Goal: Transaction & Acquisition: Purchase product/service

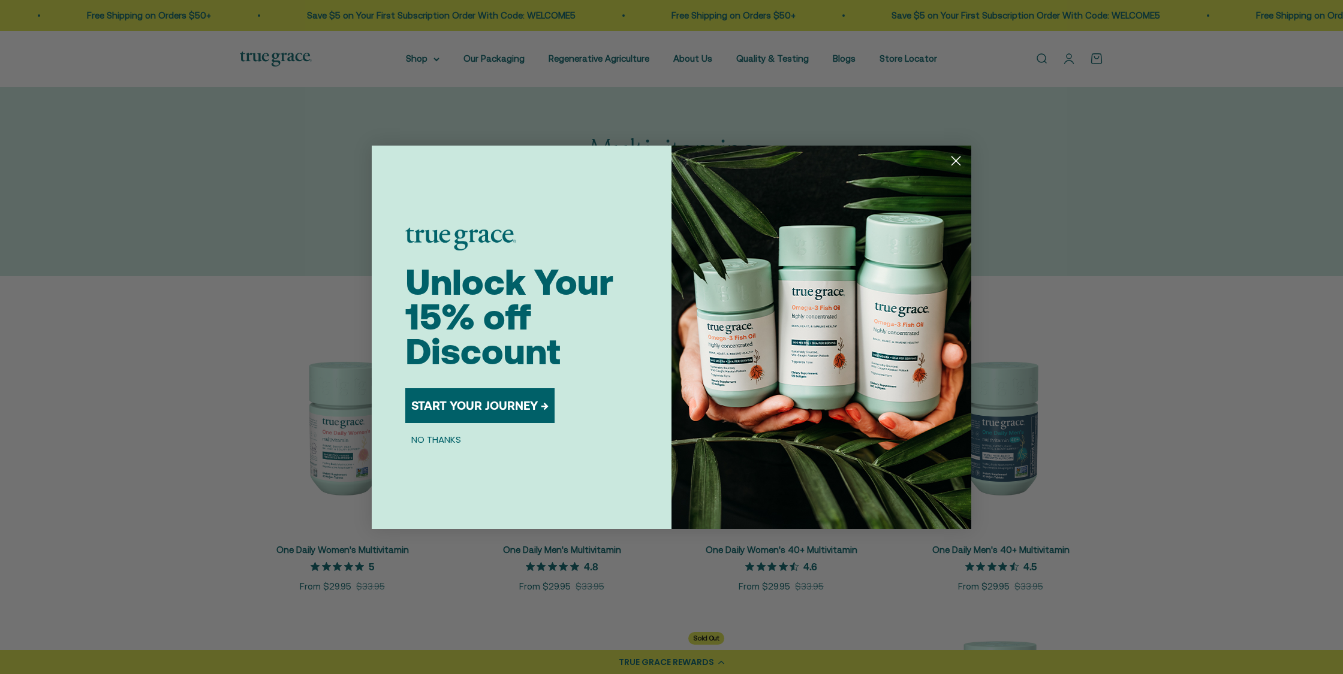
click at [956, 161] on icon "Close dialog" at bounding box center [956, 160] width 8 height 8
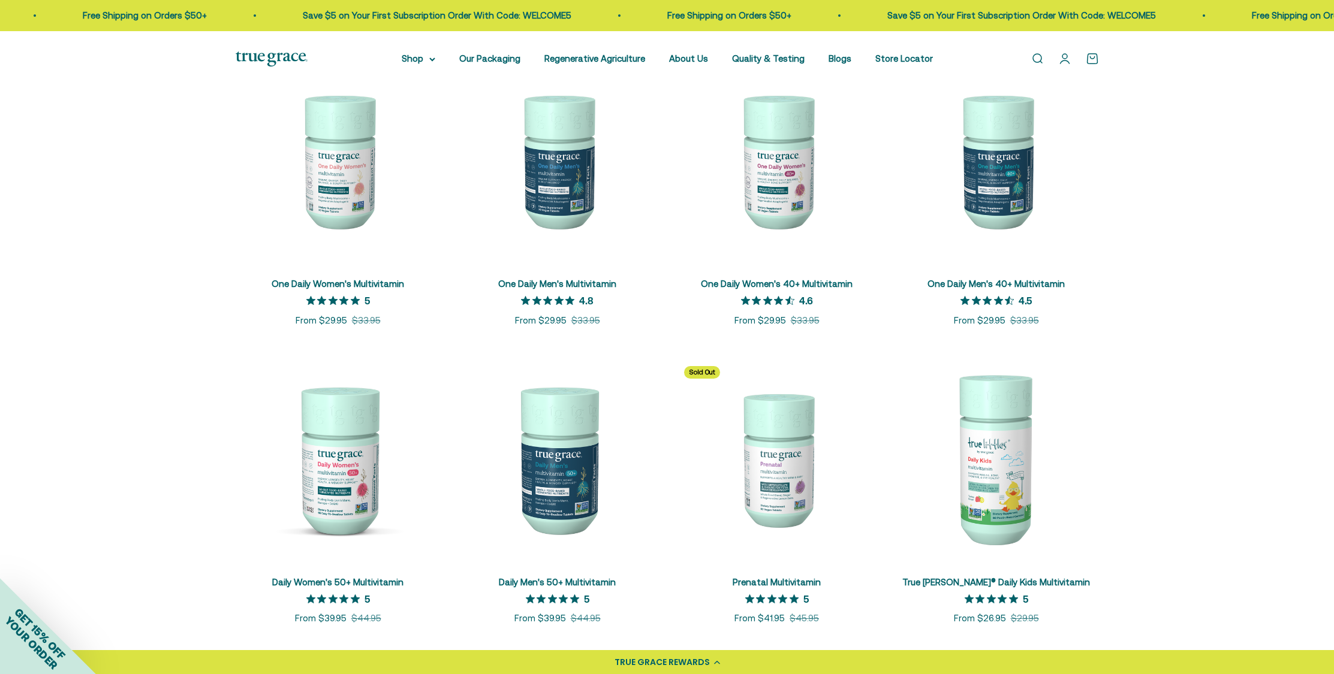
scroll to position [259, 0]
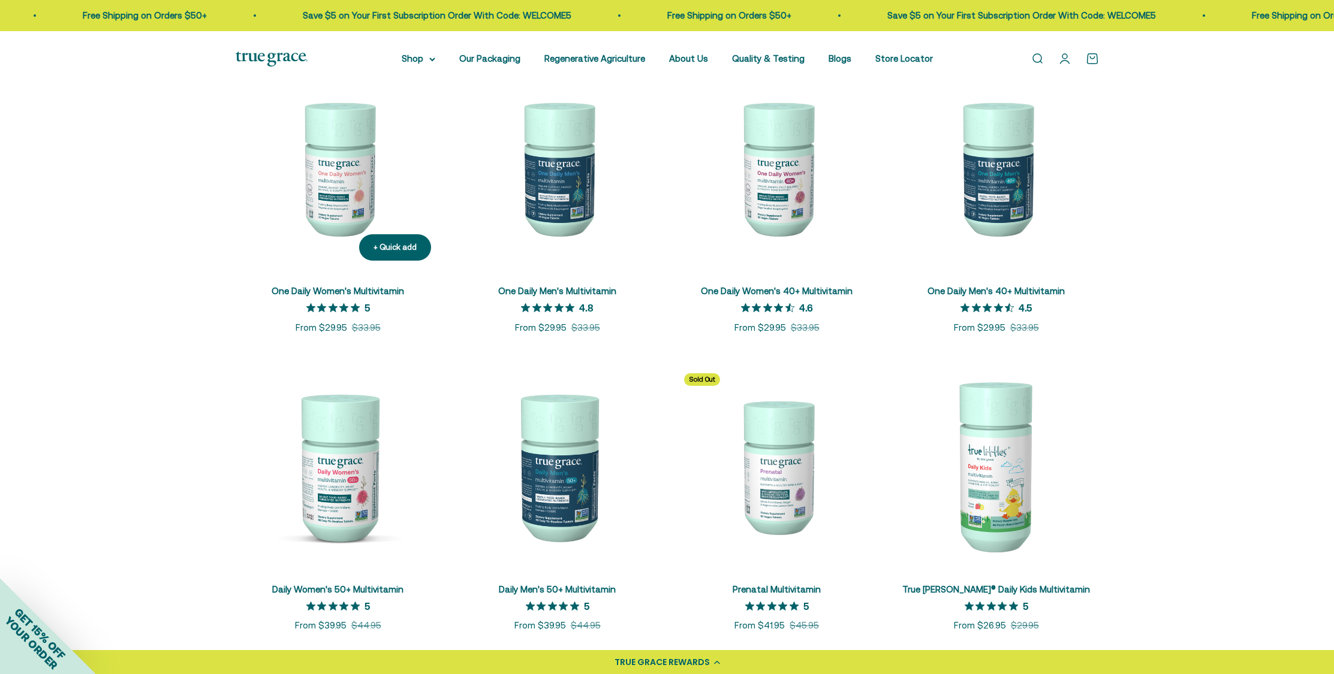
click at [332, 204] on img at bounding box center [338, 167] width 205 height 205
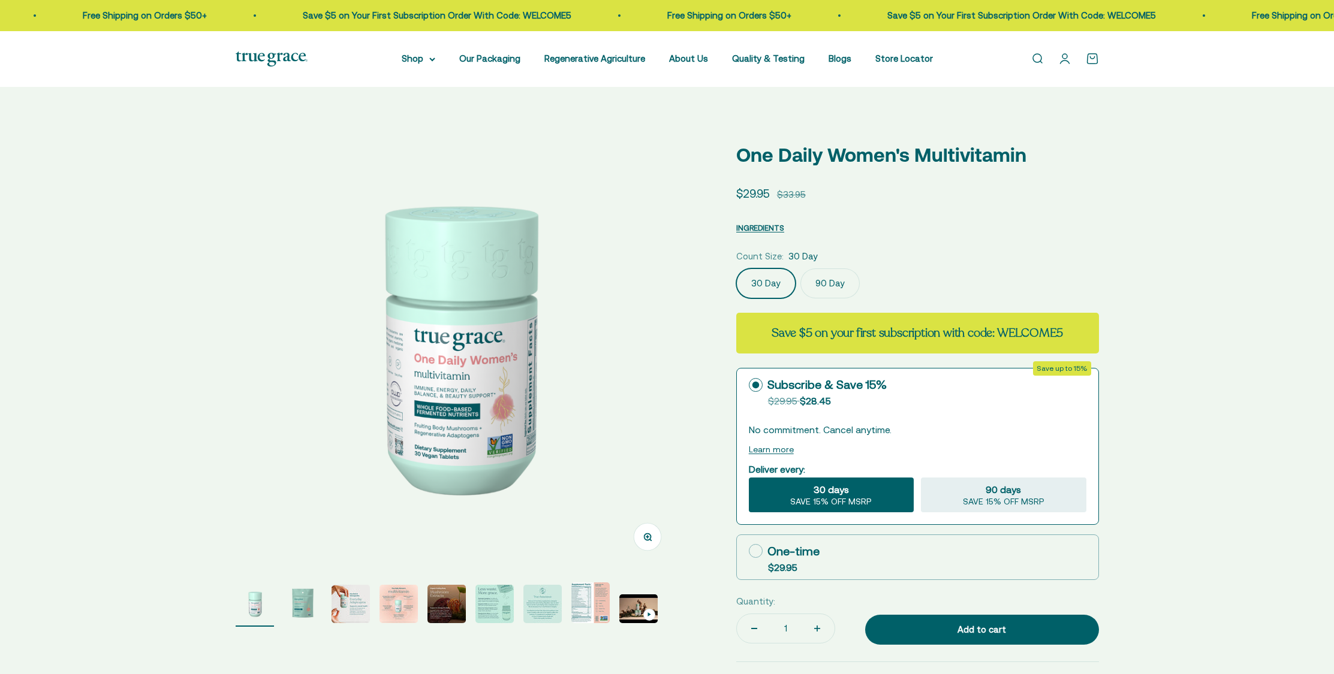
select select "3"
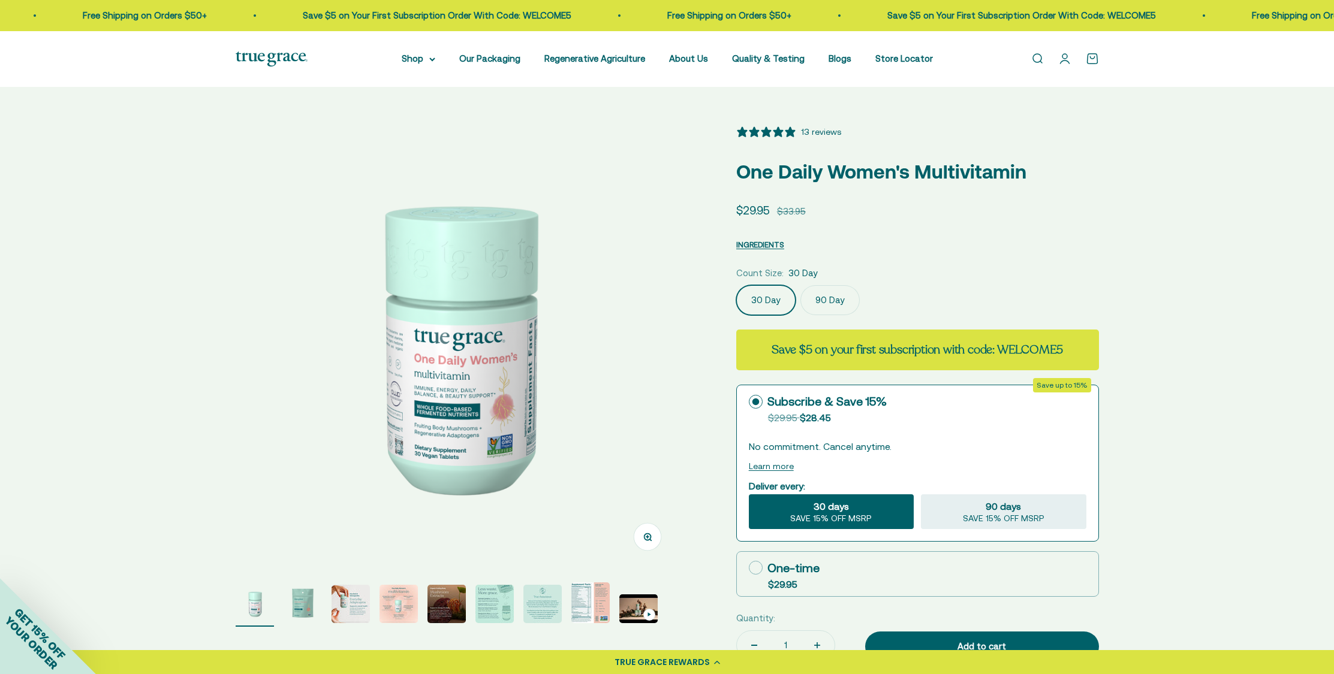
click at [357, 605] on img "Go to item 3" at bounding box center [351, 604] width 38 height 38
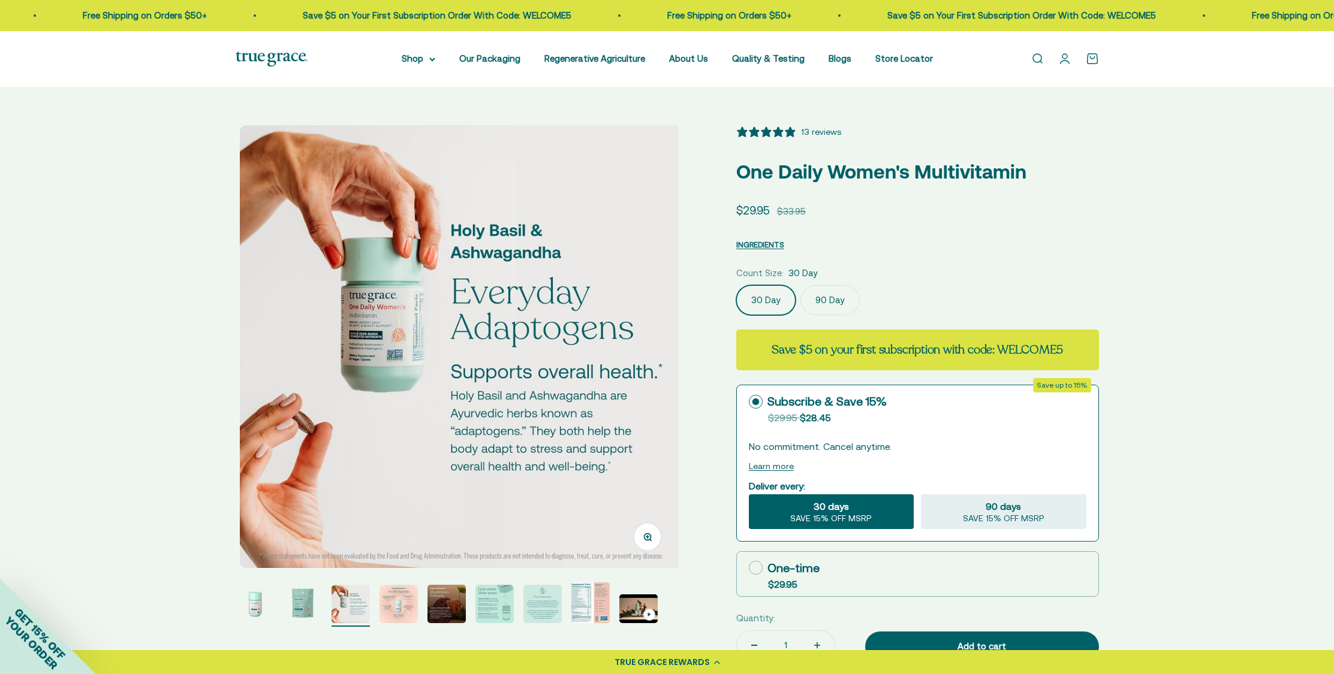
scroll to position [0, 915]
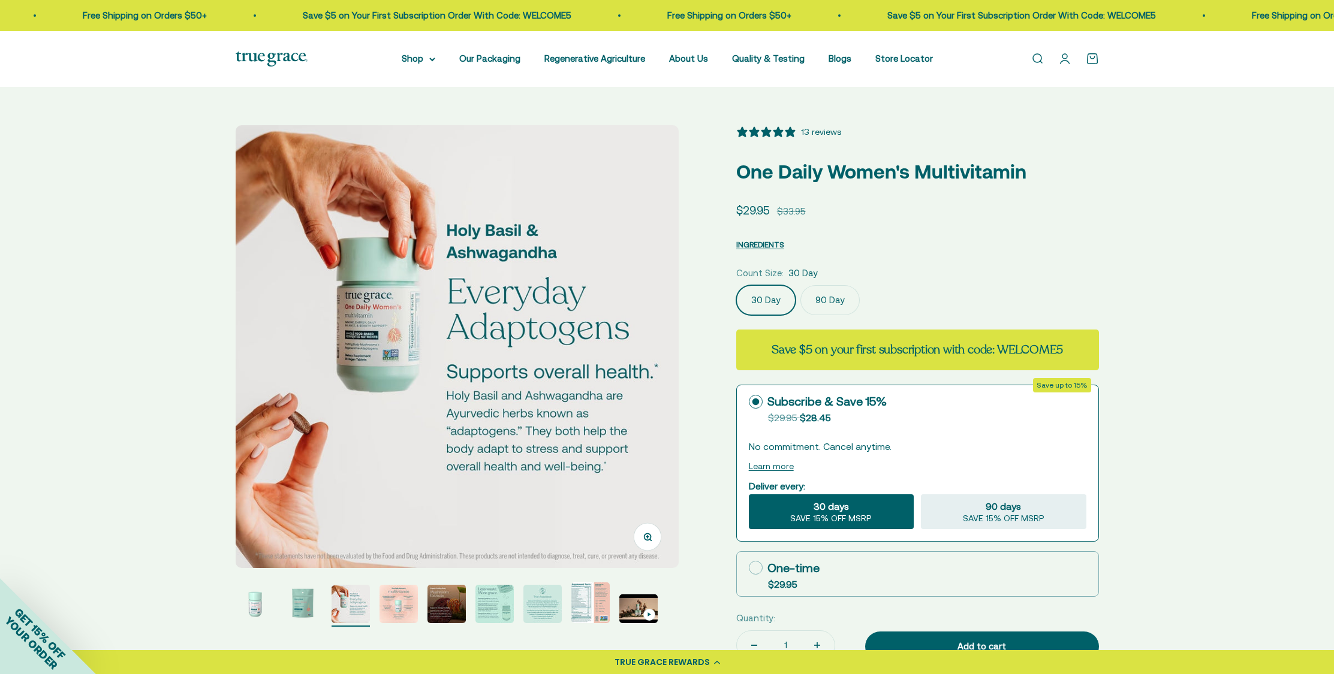
click at [412, 599] on img "Go to item 4" at bounding box center [398, 604] width 38 height 38
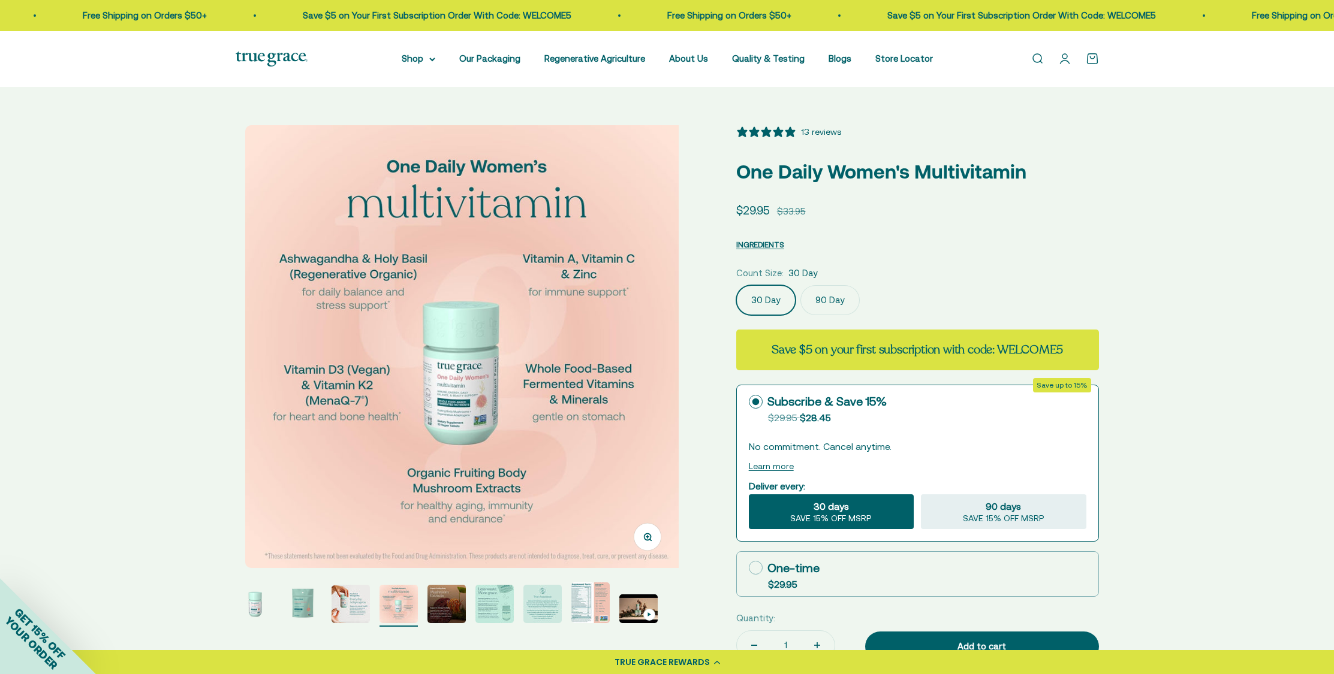
scroll to position [0, 1372]
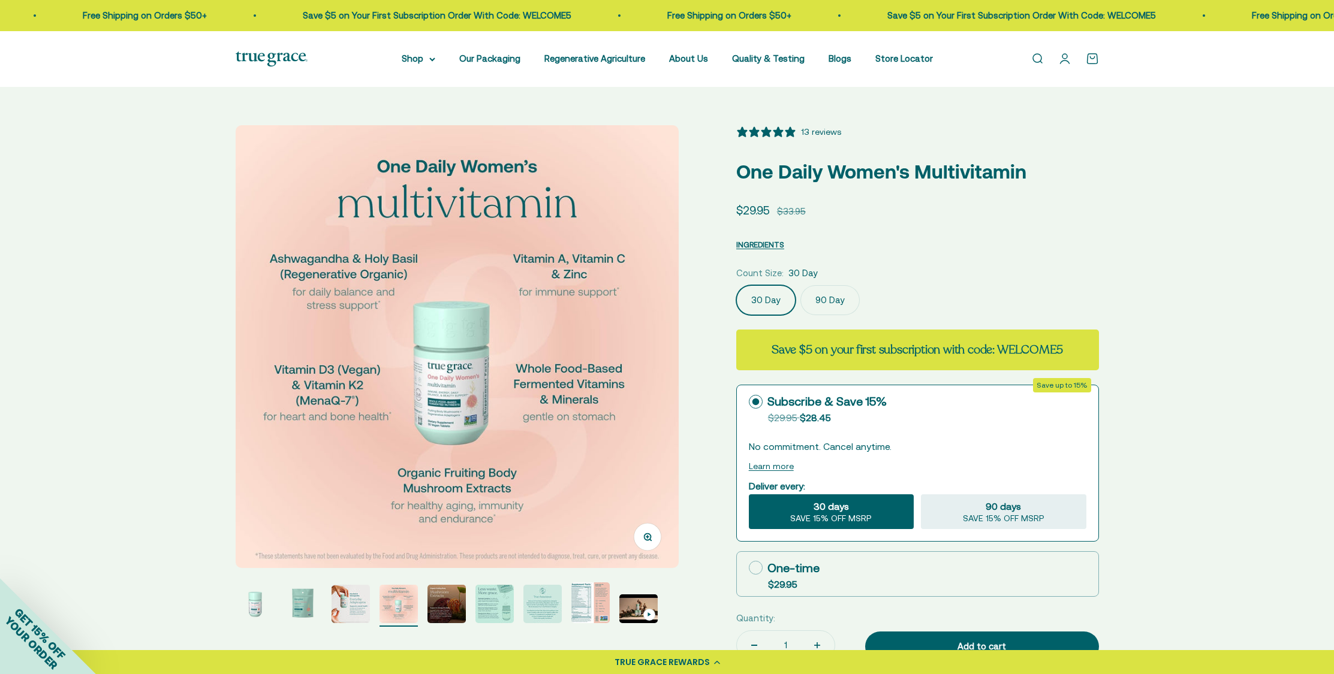
click at [816, 128] on div "13 reviews" at bounding box center [821, 131] width 40 height 13
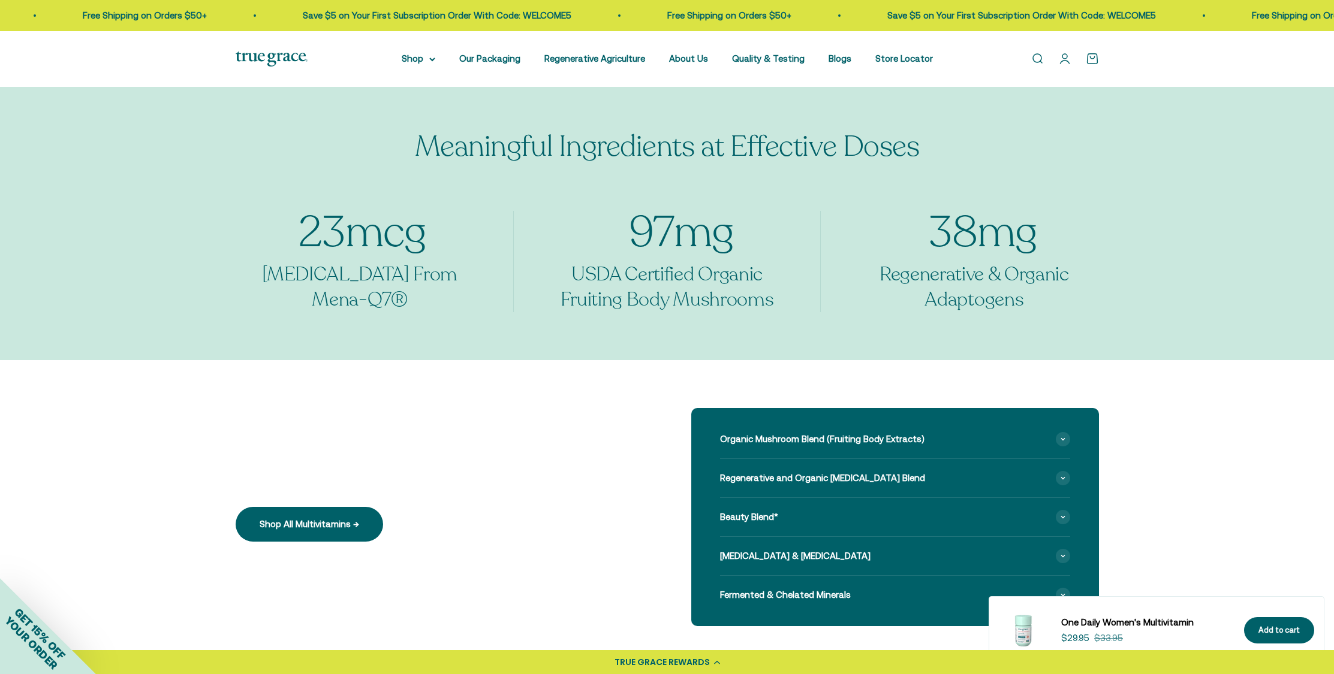
scroll to position [717, 0]
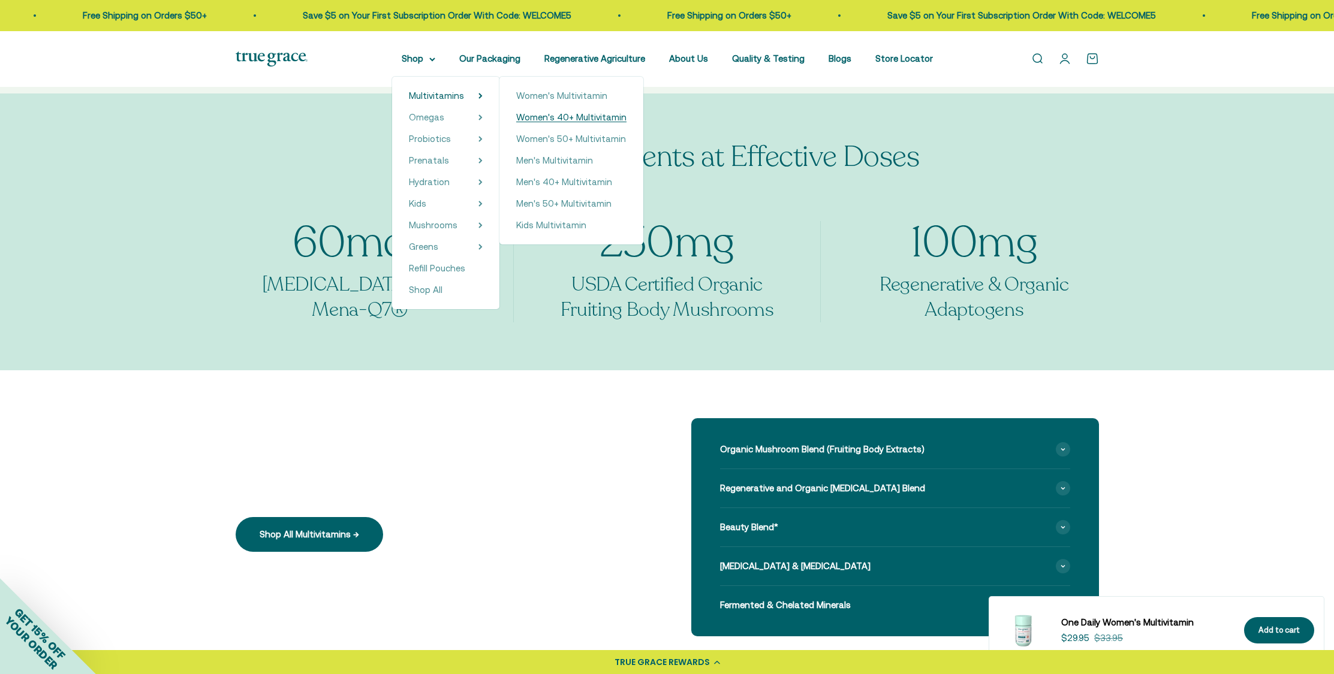
click at [580, 119] on span "Women's 40+ Multivitamin" at bounding box center [571, 117] width 110 height 10
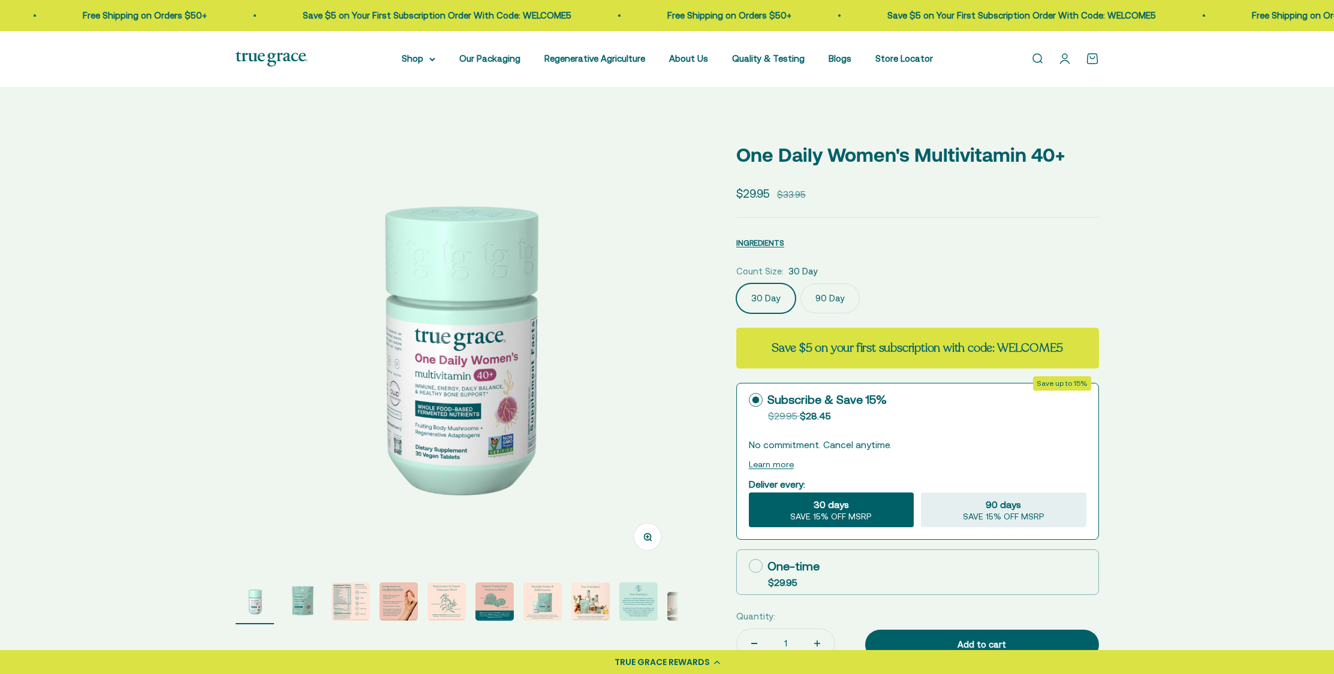
select select "3"
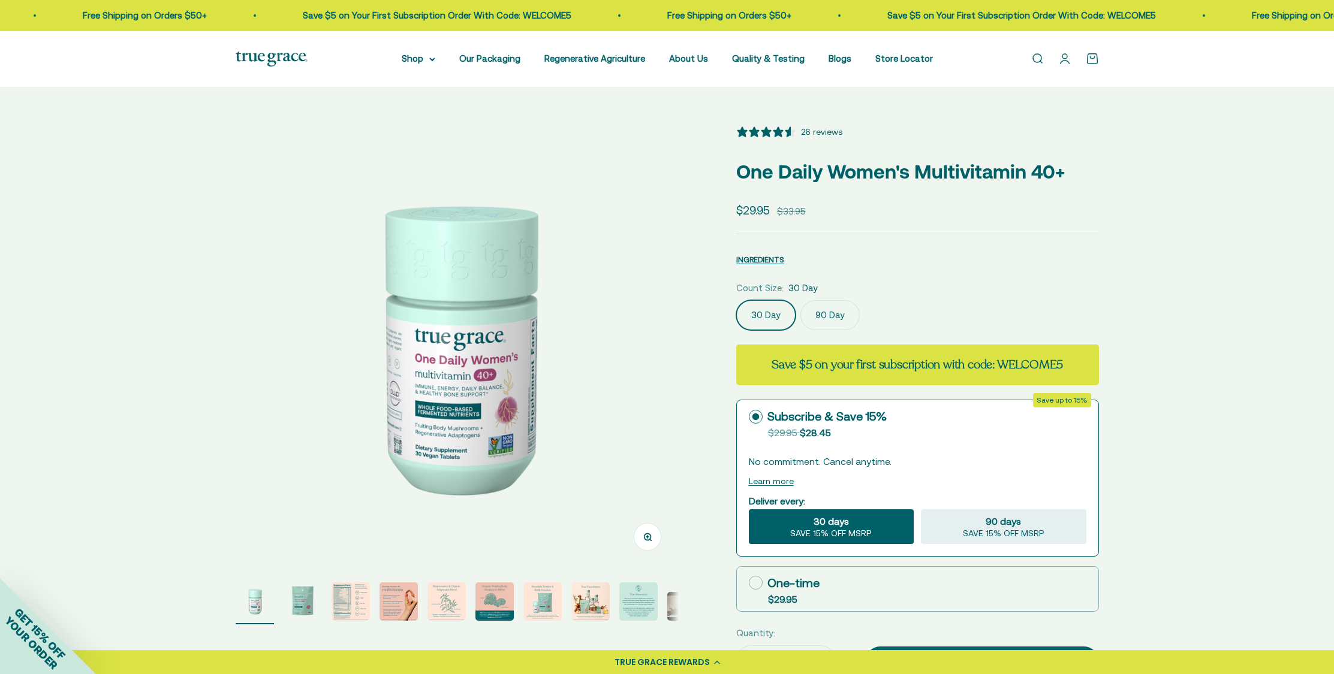
click at [625, 601] on img "Go to item 9" at bounding box center [638, 602] width 38 height 38
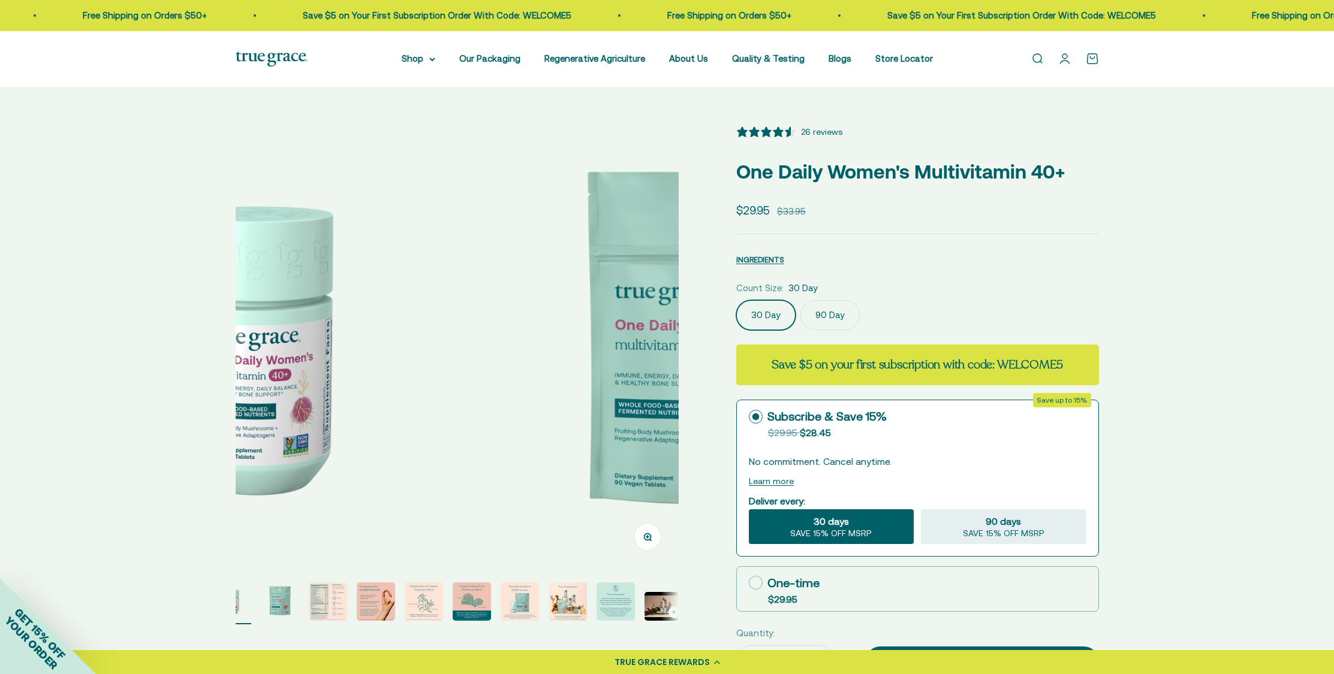
scroll to position [0, 27]
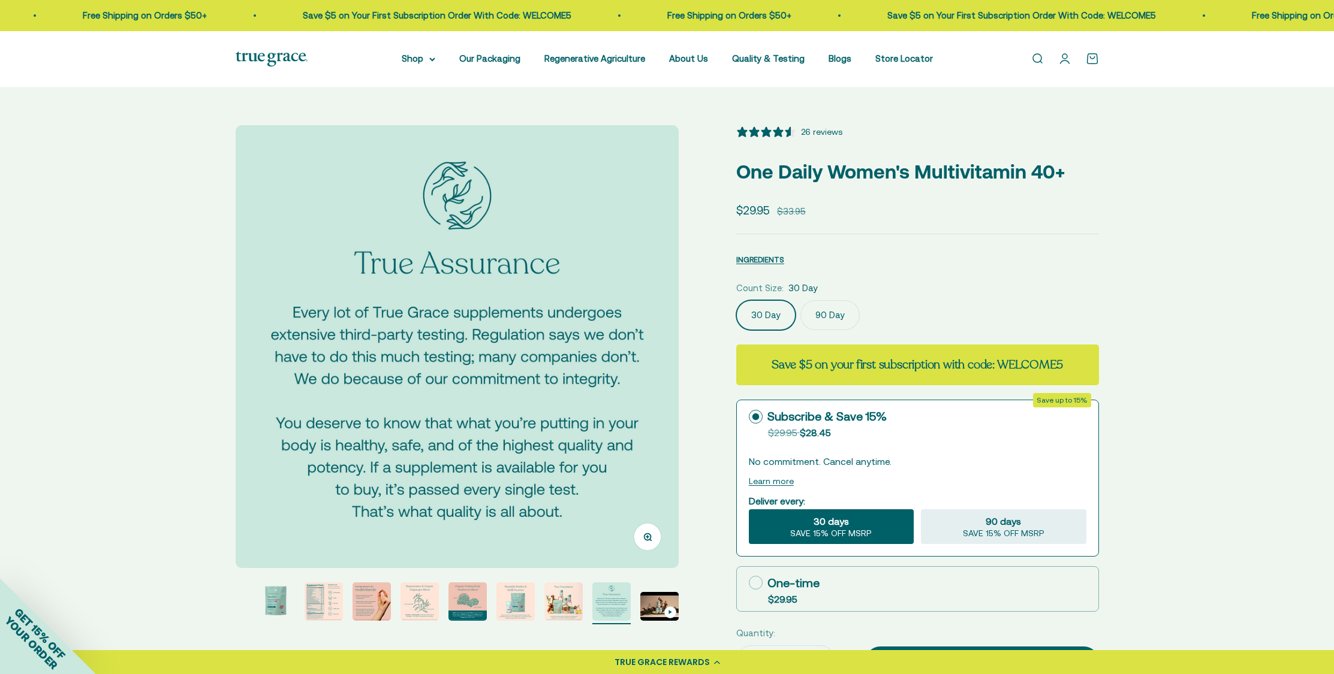
click at [562, 601] on img "Go to item 8" at bounding box center [563, 602] width 38 height 38
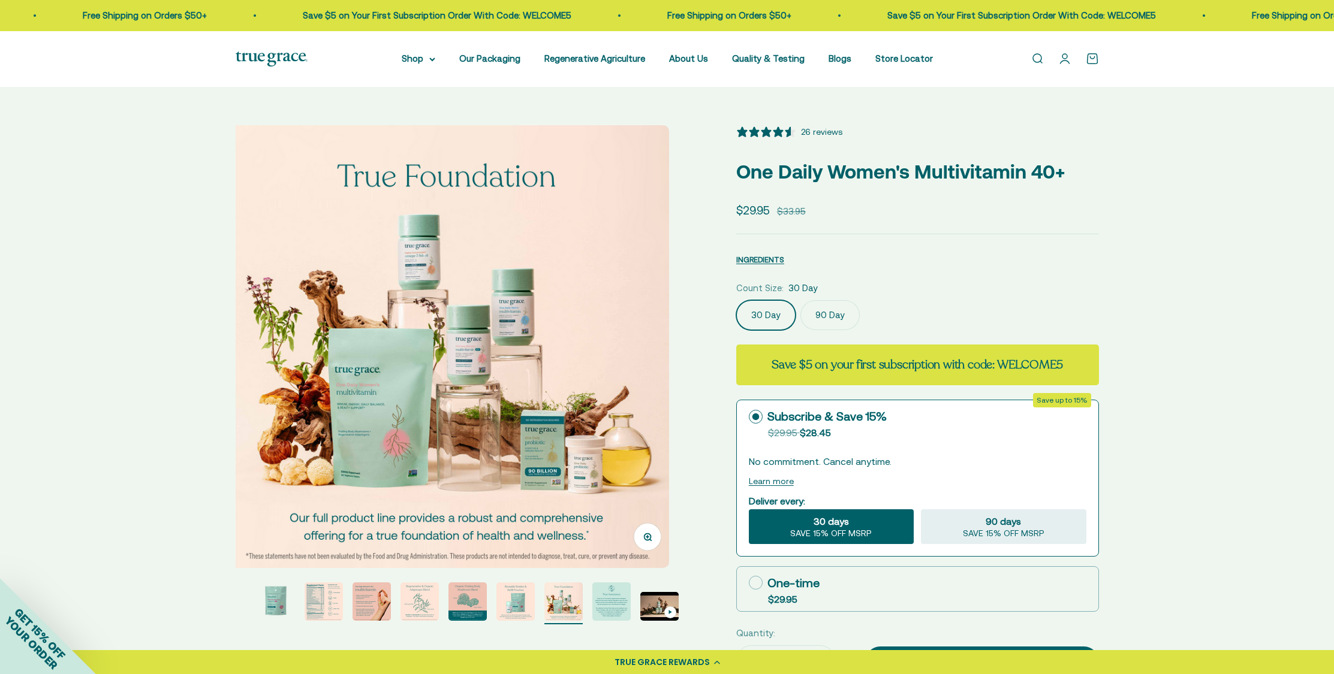
scroll to position [0, 3202]
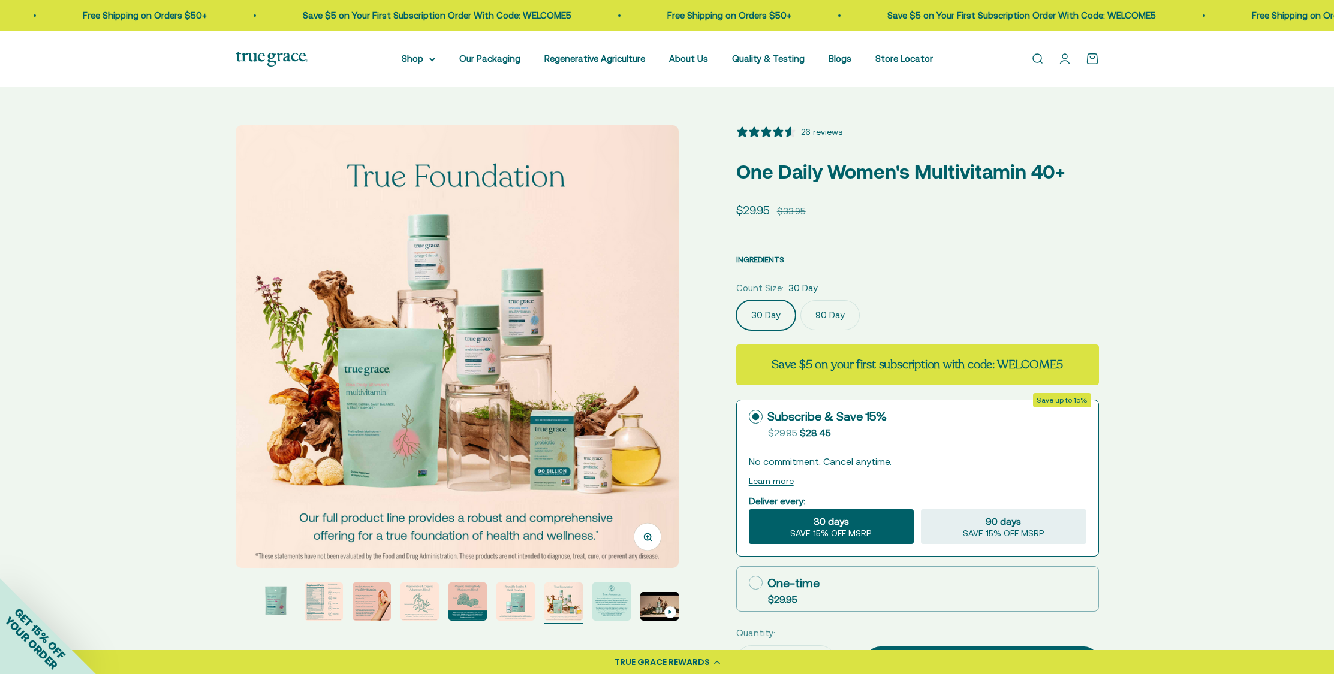
click at [267, 602] on img "Go to item 2" at bounding box center [276, 602] width 38 height 38
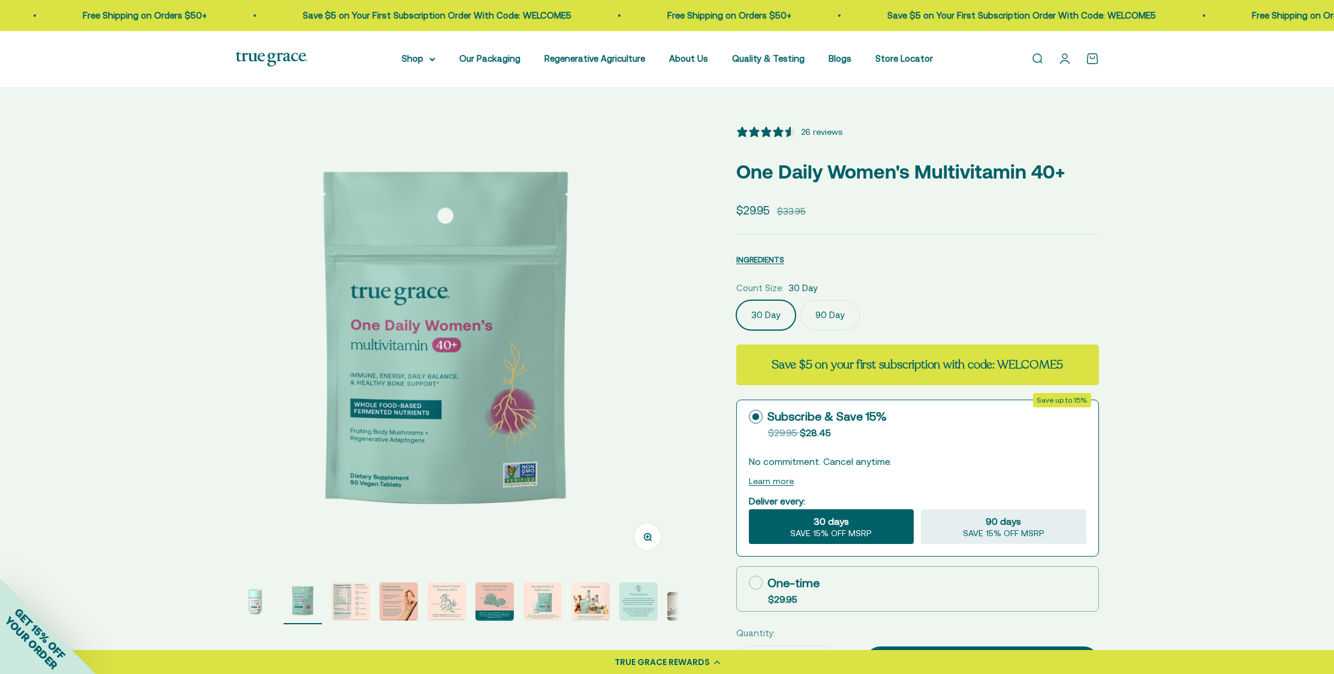
scroll to position [0, 457]
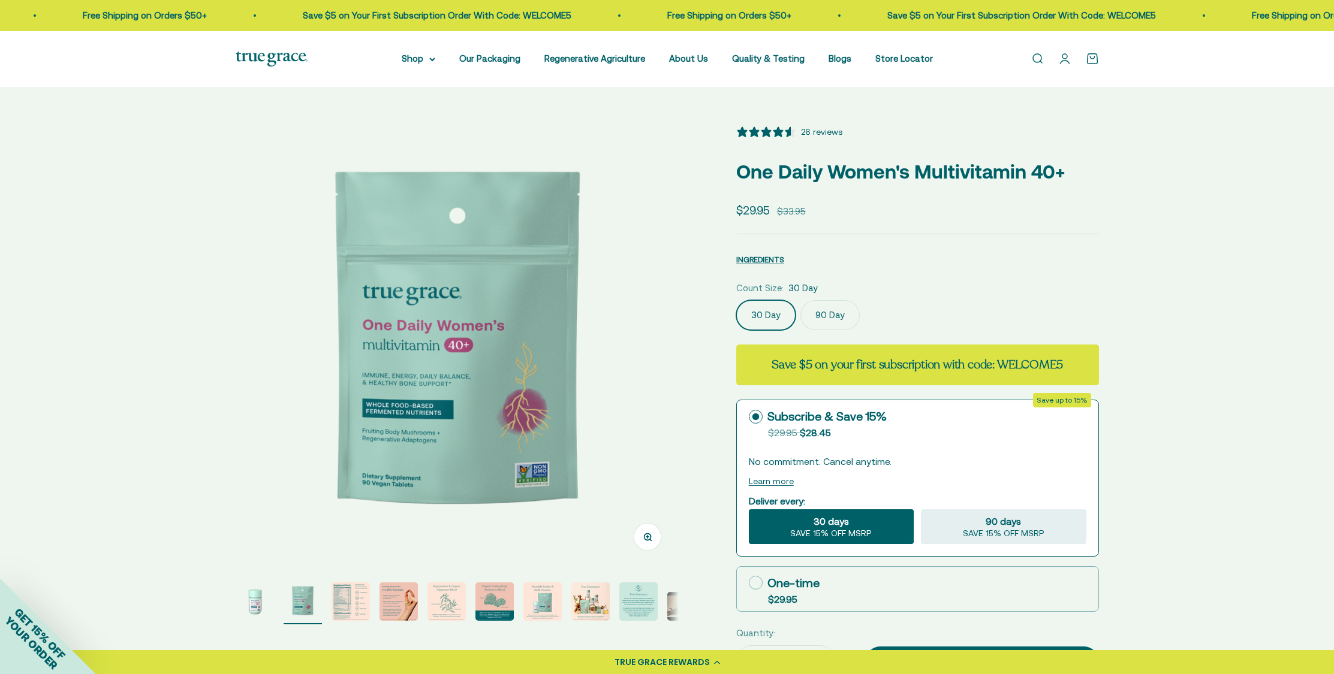
click at [357, 601] on img "Go to item 3" at bounding box center [351, 602] width 38 height 38
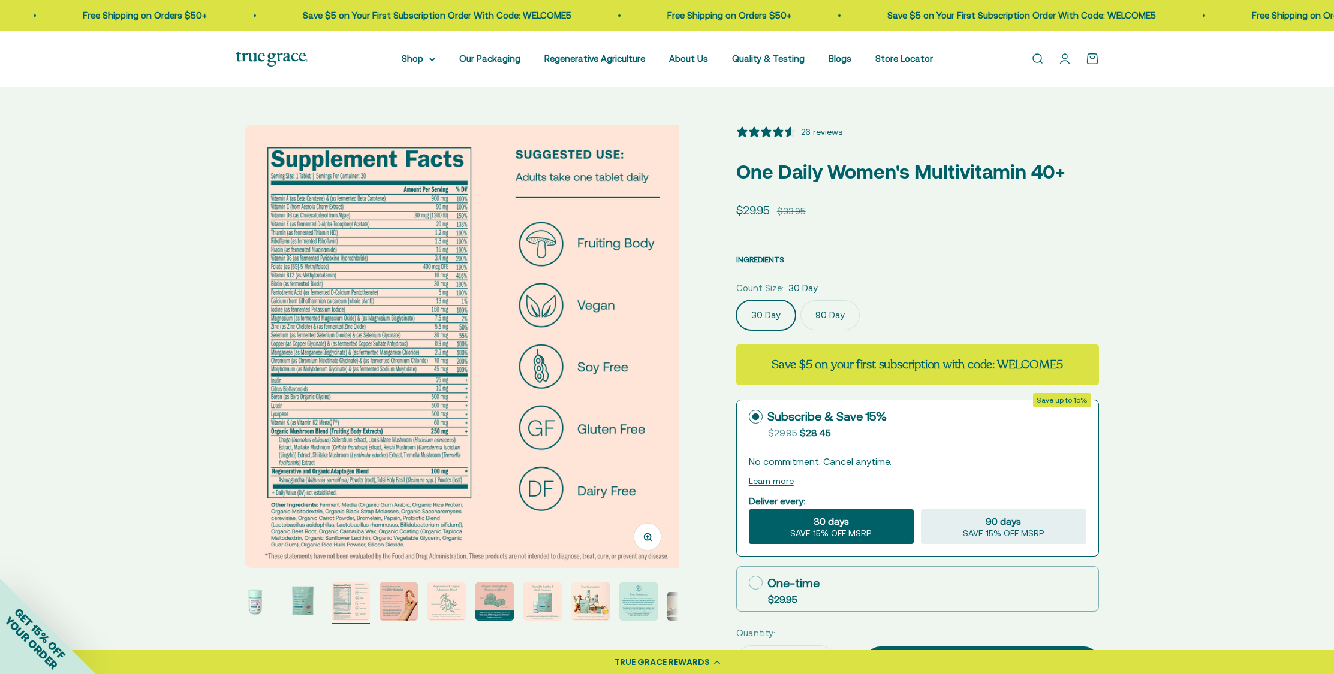
scroll to position [0, 915]
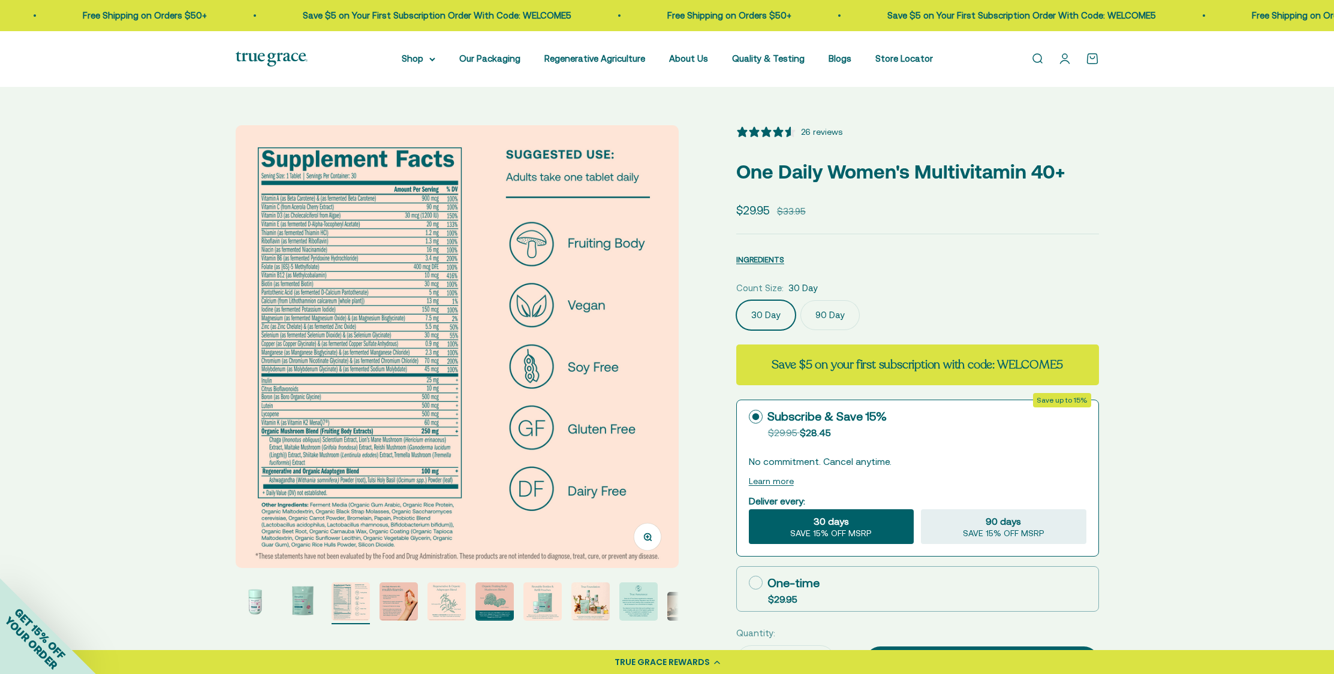
click at [308, 360] on img at bounding box center [457, 346] width 443 height 443
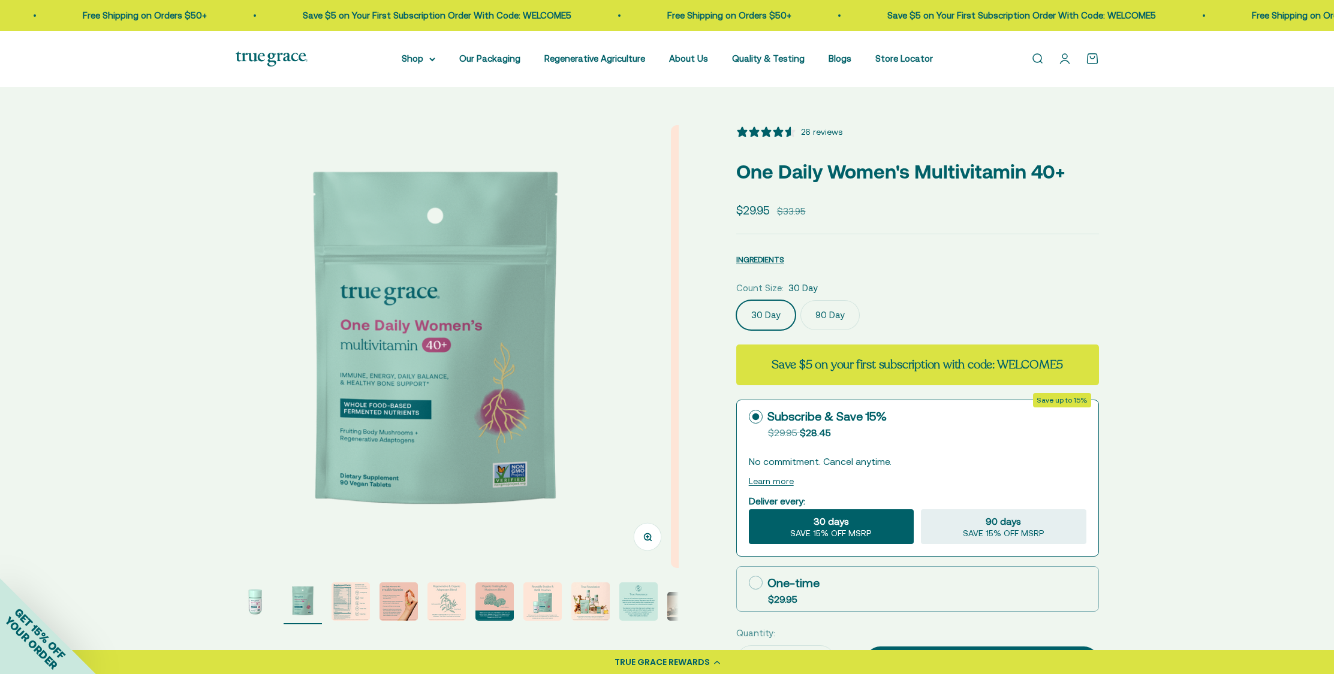
scroll to position [0, 457]
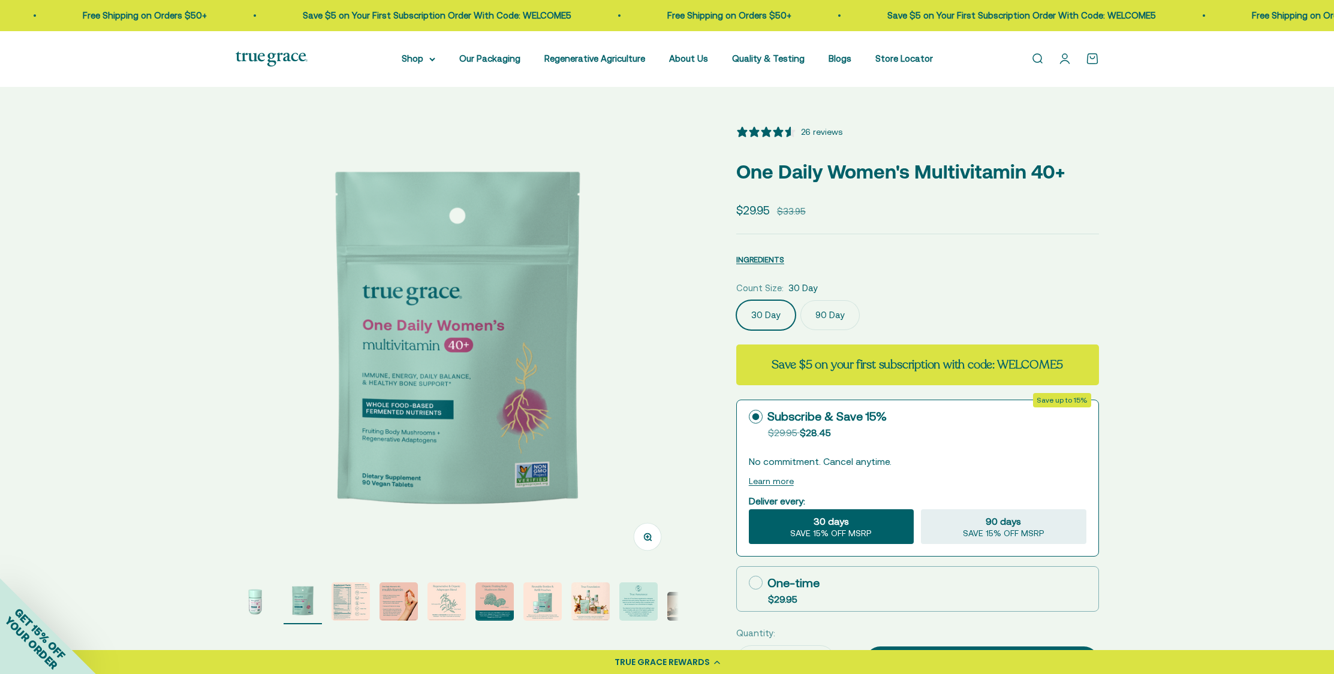
click at [351, 607] on img "Go to item 3" at bounding box center [351, 602] width 38 height 38
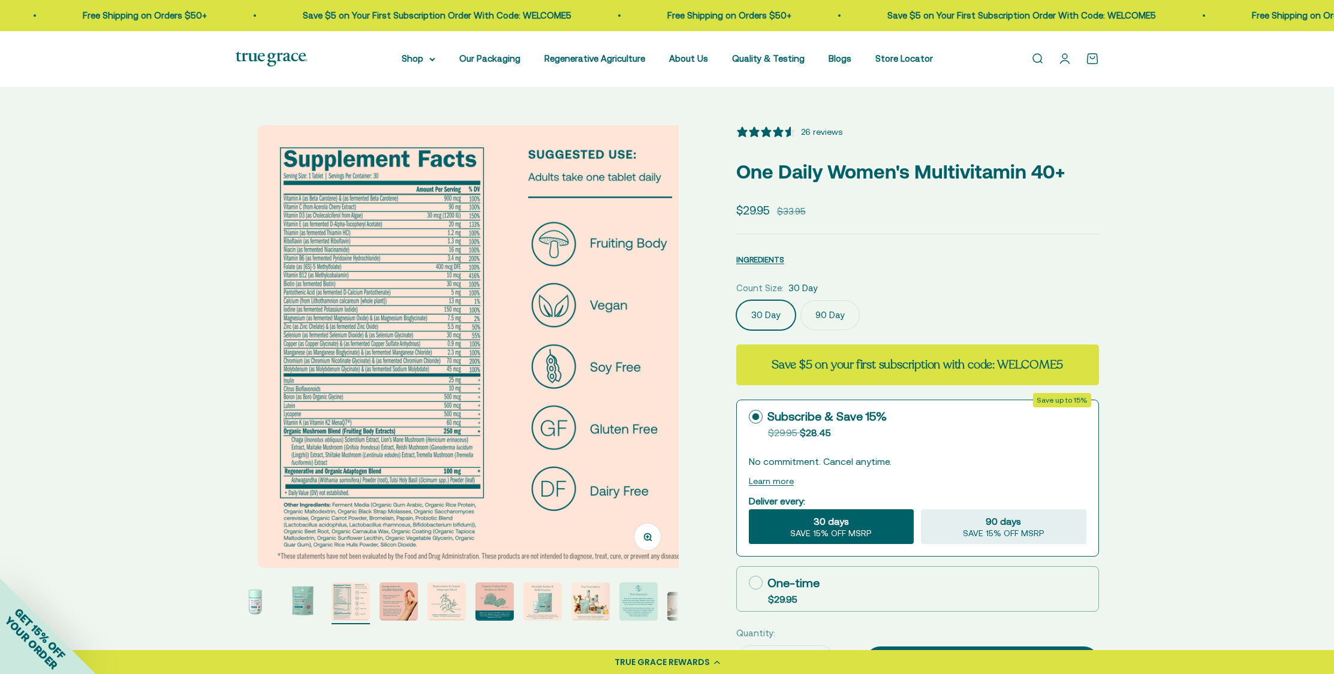
scroll to position [0, 915]
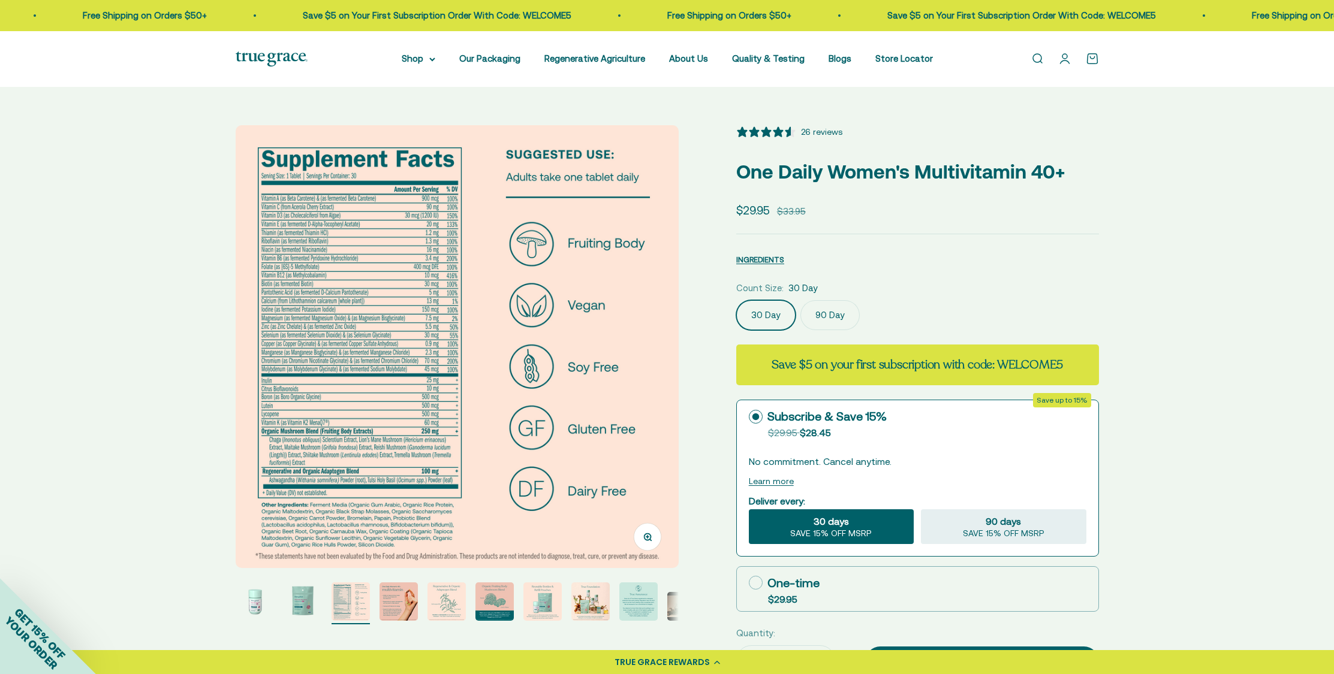
click at [852, 523] on div "30 days SAVE 15% OFF MSRP" at bounding box center [831, 527] width 165 height 35
click at [749, 510] on input "30 days SAVE 15% OFF MSRP" at bounding box center [748, 509] width 1 height 1
click at [841, 528] on span "30 days" at bounding box center [830, 521] width 35 height 14
click at [749, 510] on input "30 days SAVE 15% OFF MSRP" at bounding box center [748, 509] width 1 height 1
click at [708, 665] on div "TRUE GRACE REWARDS" at bounding box center [661, 662] width 95 height 13
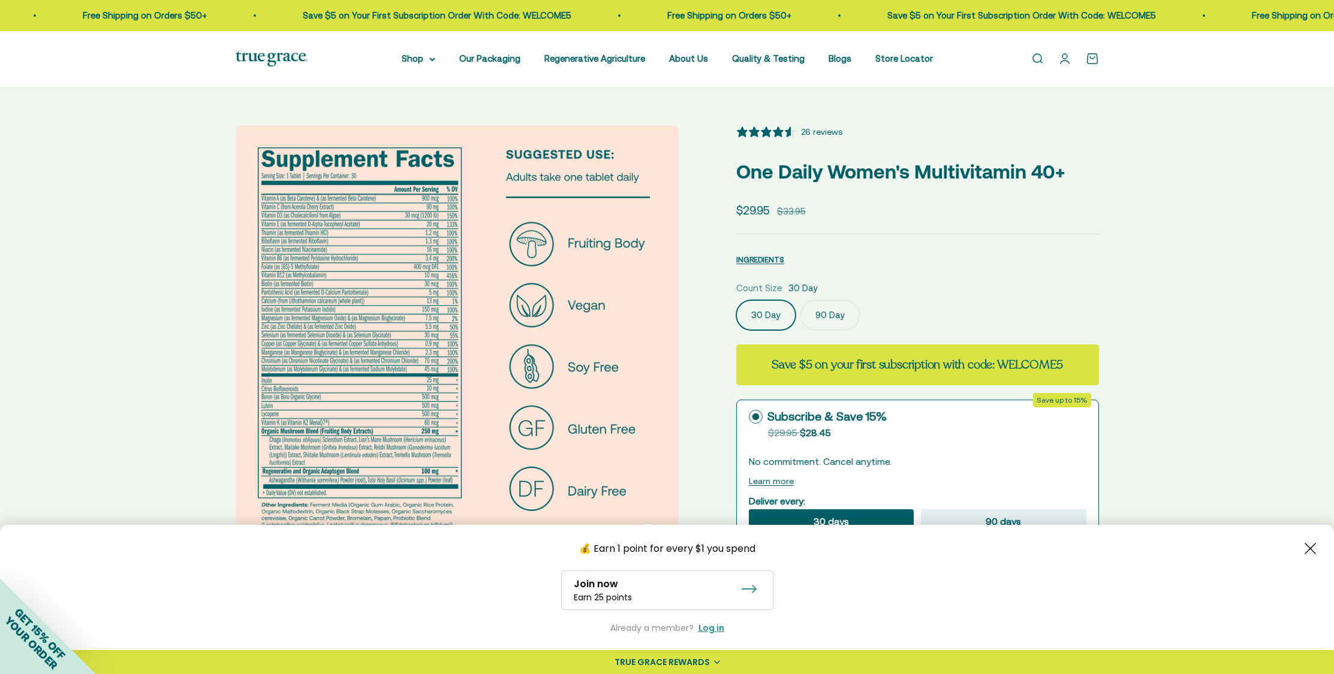
click at [19, 642] on div "GET 15% OFF YOUR ORDER" at bounding box center [35, 638] width 120 height 120
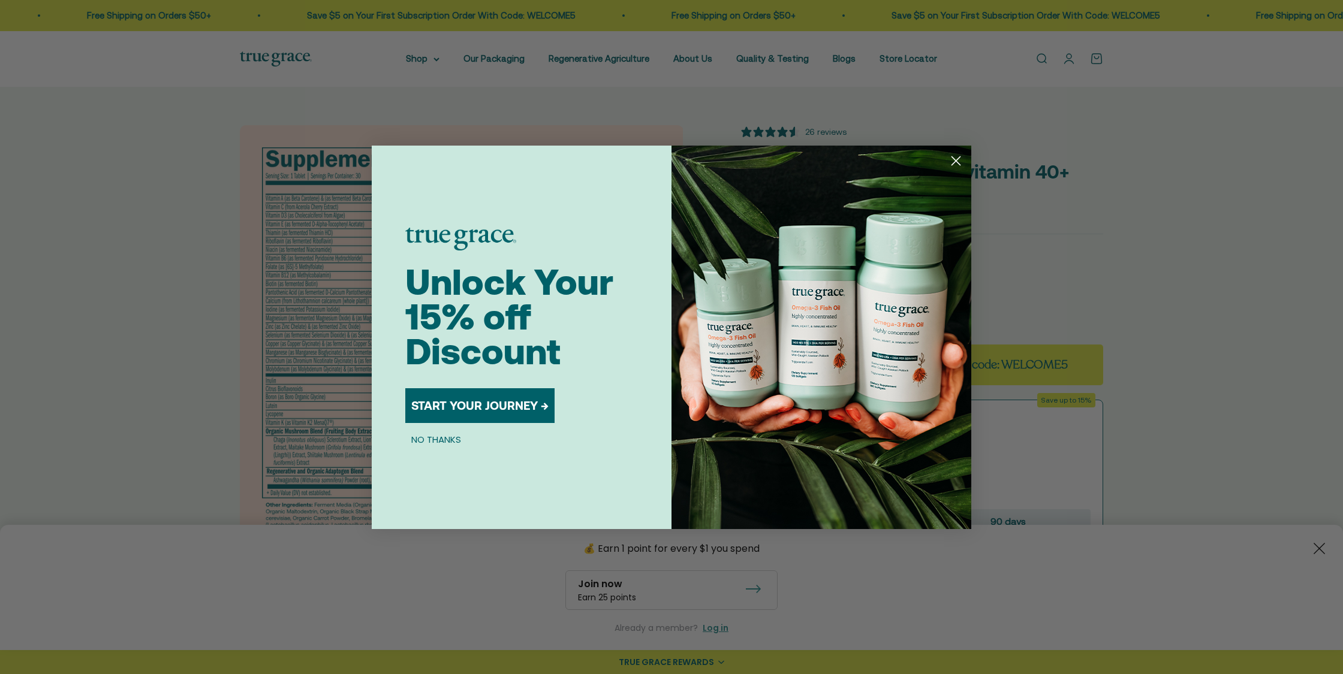
click at [485, 409] on button "START YOUR JOURNEY →" at bounding box center [479, 405] width 149 height 35
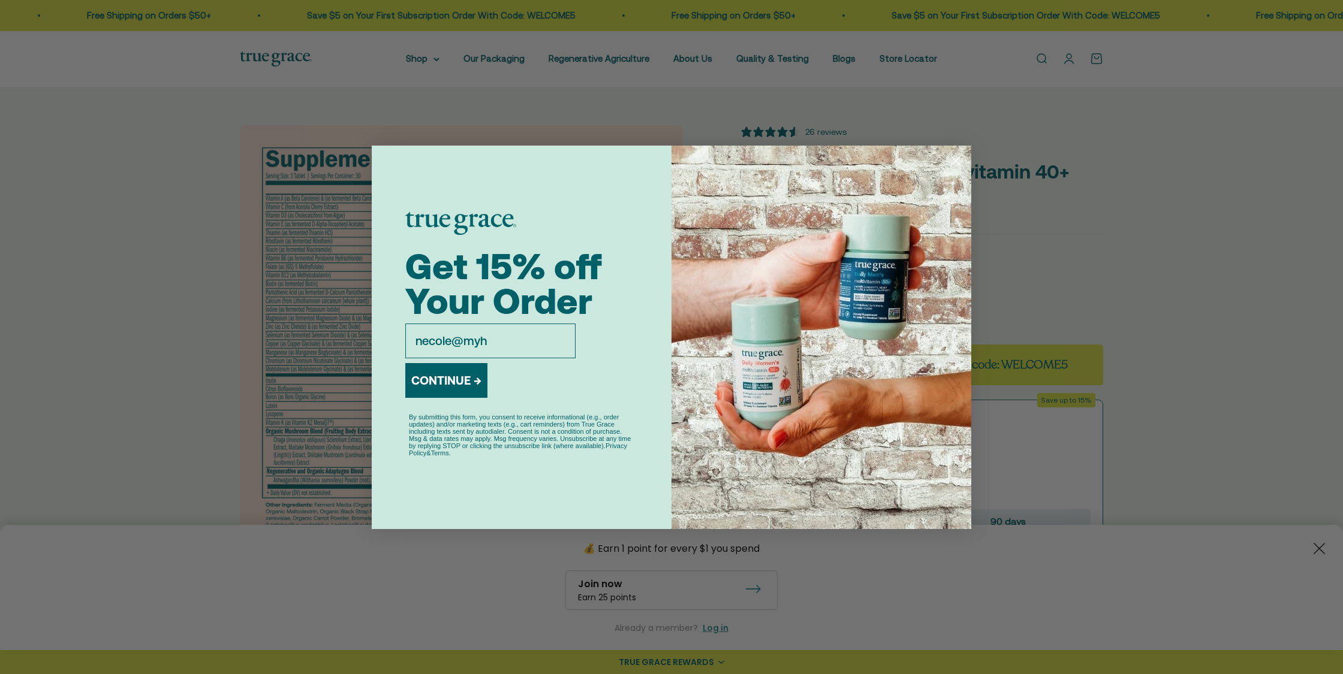
type input "[EMAIL_ADDRESS][DOMAIN_NAME]"
click at [450, 383] on button "CONTINUE →" at bounding box center [446, 380] width 82 height 35
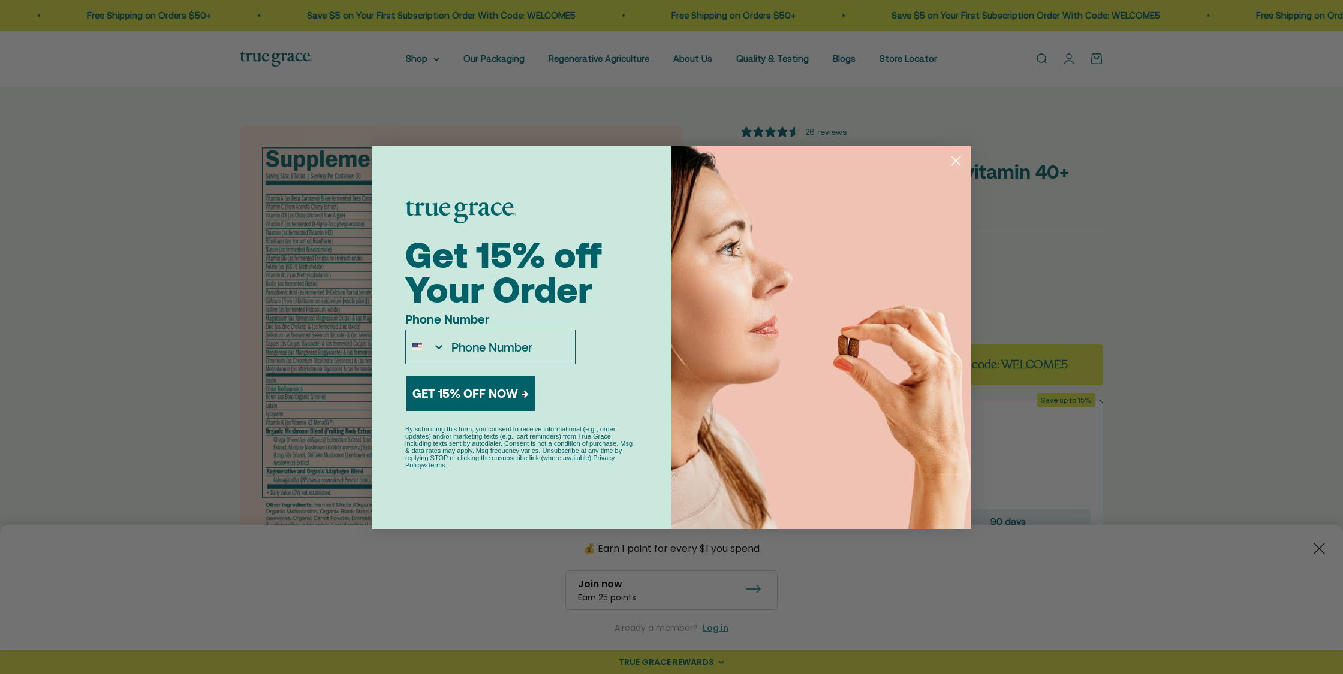
click at [493, 349] on input "Phone Number" at bounding box center [509, 347] width 129 height 34
type input "[PHONE_NUMBER]"
click at [463, 390] on button "GET 15% OFF NOW →" at bounding box center [470, 393] width 128 height 35
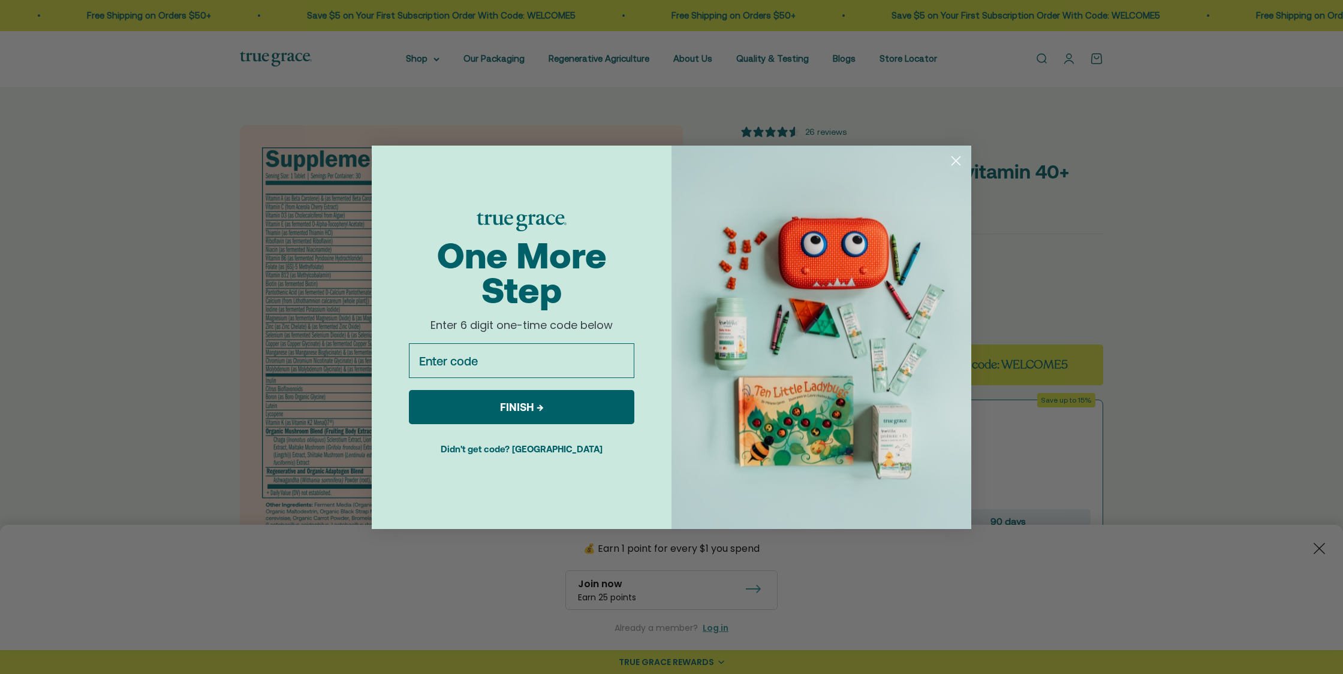
click at [576, 365] on input "Enter code" at bounding box center [521, 360] width 225 height 35
type input "416387"
click at [533, 407] on button "FINISH →" at bounding box center [521, 407] width 225 height 34
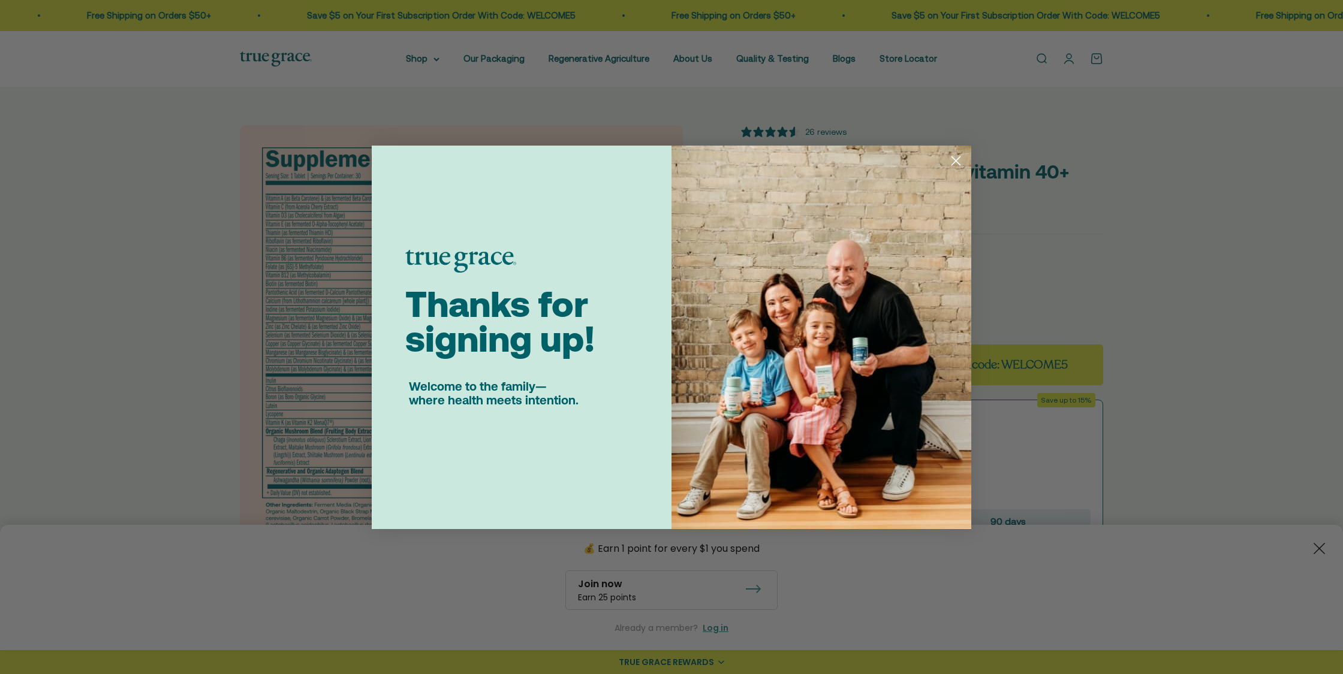
click at [1116, 382] on div "Close dialog Thanks for signing up! Welcome to the family— where health meets i…" at bounding box center [671, 337] width 1343 height 674
click at [950, 159] on circle "Close dialog" at bounding box center [956, 160] width 20 height 20
